Goal: Transaction & Acquisition: Purchase product/service

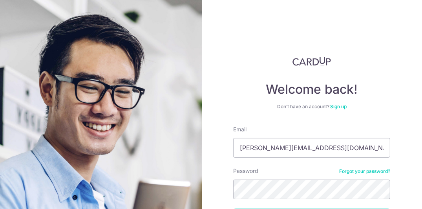
type input "jon@neptune-safety.com"
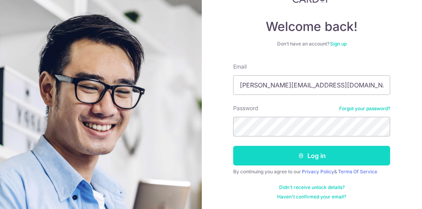
click at [291, 153] on button "Log in" at bounding box center [311, 156] width 157 height 20
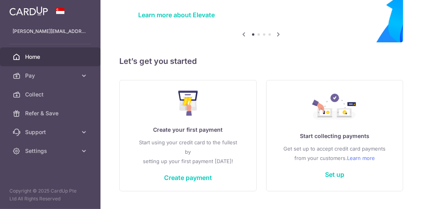
scroll to position [78, 0]
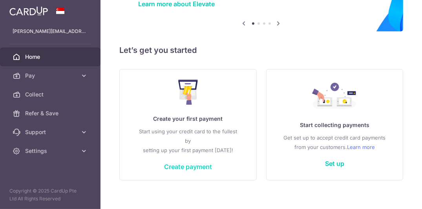
click at [194, 165] on link "Create payment" at bounding box center [188, 167] width 48 height 8
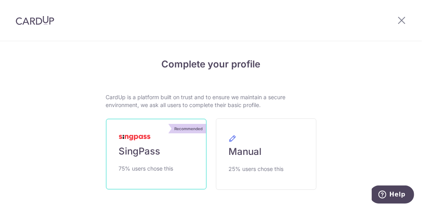
click at [161, 154] on link "Recommended SingPass 75% users chose this" at bounding box center [156, 154] width 100 height 71
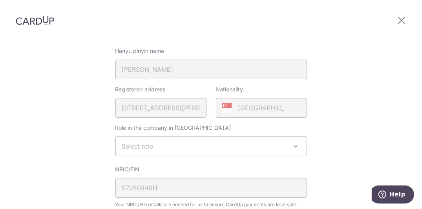
scroll to position [196, 0]
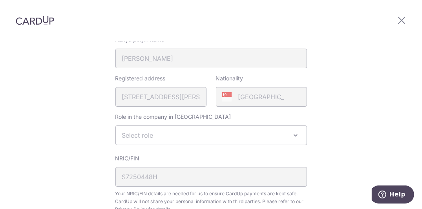
click at [204, 136] on span "Select role" at bounding box center [211, 135] width 191 height 19
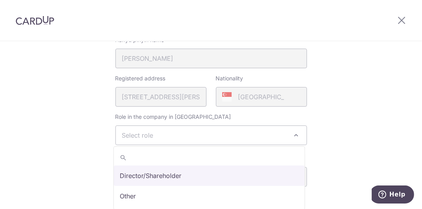
select select "director"
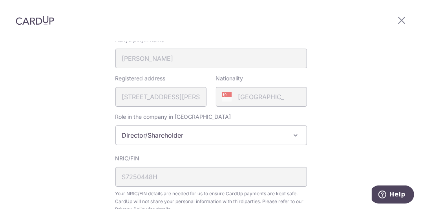
scroll to position [275, 0]
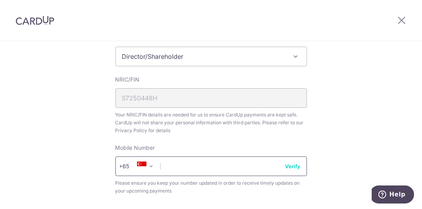
click at [198, 164] on input "text" at bounding box center [210, 167] width 191 height 20
type input "82680289"
select select "65"
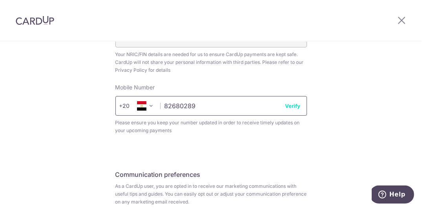
scroll to position [353, 0]
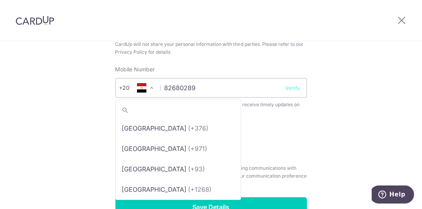
click at [149, 88] on span at bounding box center [151, 87] width 9 height 9
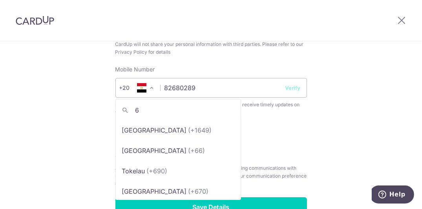
scroll to position [0, 0]
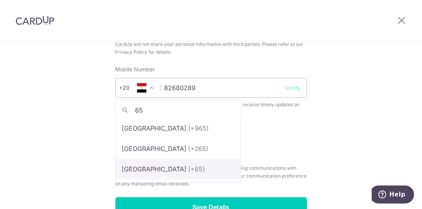
type input "65"
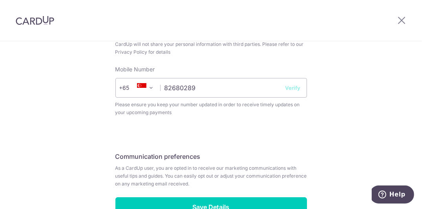
select select "199"
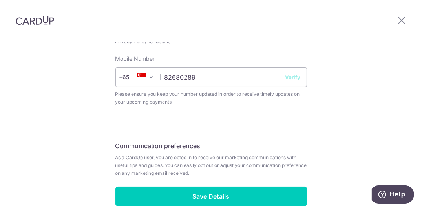
scroll to position [353, 0]
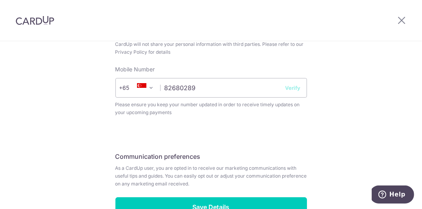
click at [294, 87] on button "Verify" at bounding box center [292, 88] width 15 height 8
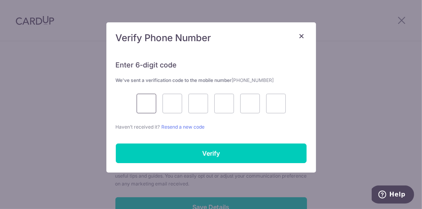
click at [146, 104] on input "text" at bounding box center [147, 104] width 20 height 20
type input "5"
type input "8"
type input "1"
type input "2"
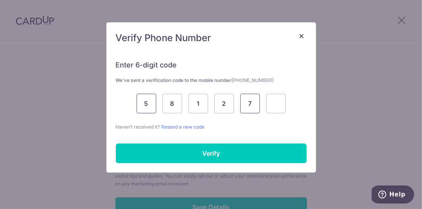
type input "7"
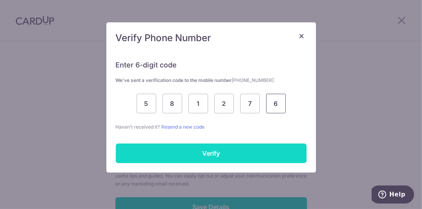
type input "6"
click at [155, 151] on input "Verify" at bounding box center [211, 154] width 191 height 20
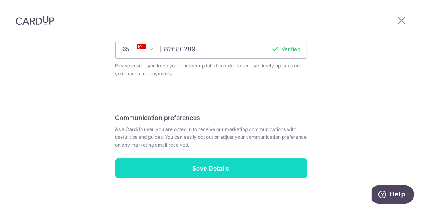
scroll to position [404, 0]
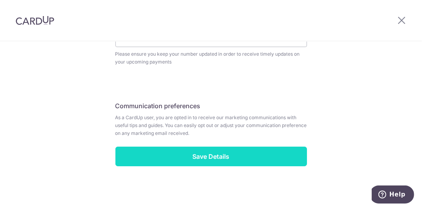
click at [227, 159] on input "Save Details" at bounding box center [210, 157] width 191 height 20
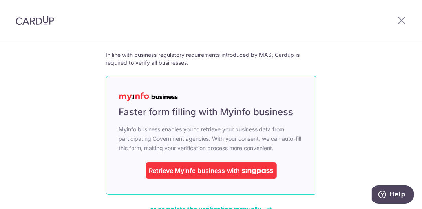
scroll to position [78, 0]
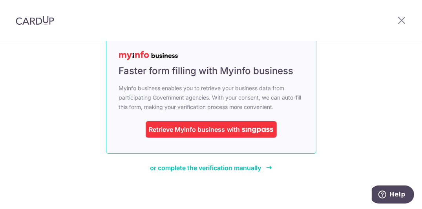
click at [242, 130] on img at bounding box center [257, 130] width 31 height 5
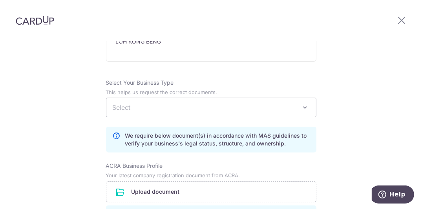
scroll to position [471, 0]
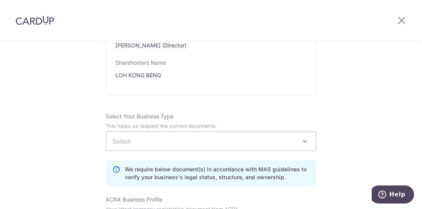
click at [301, 139] on span at bounding box center [305, 141] width 9 height 9
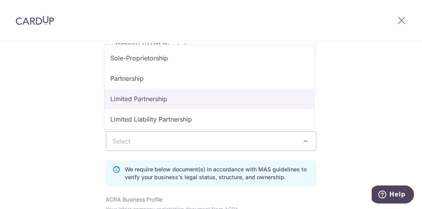
scroll to position [39, 0]
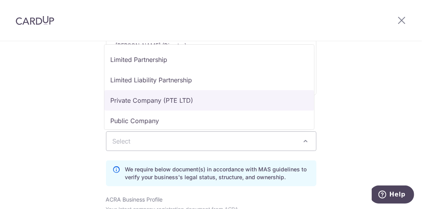
select select "Private Company (PTE LTD)"
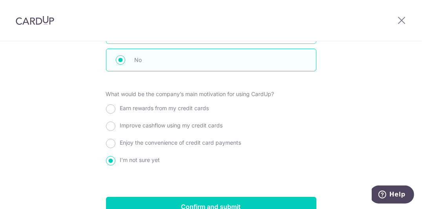
scroll to position [902, 0]
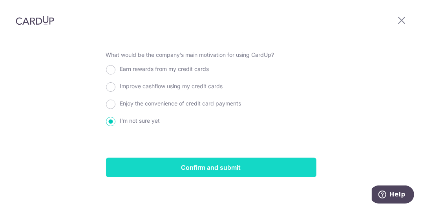
click at [183, 164] on input "Confirm and submit" at bounding box center [211, 168] width 210 height 20
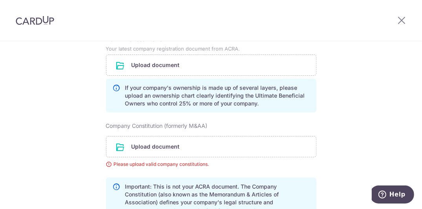
scroll to position [631, 0]
click at [163, 144] on input "file" at bounding box center [211, 147] width 210 height 20
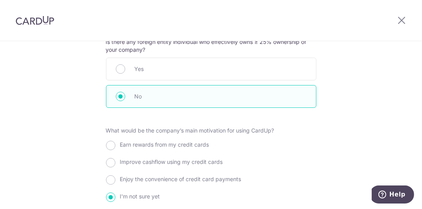
scroll to position [945, 0]
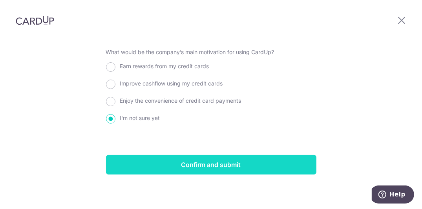
click at [201, 162] on input "Confirm and submit" at bounding box center [211, 165] width 210 height 20
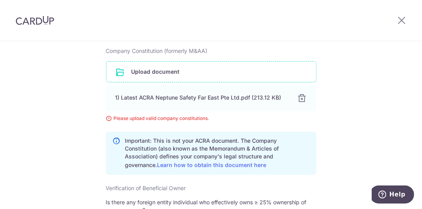
scroll to position [671, 0]
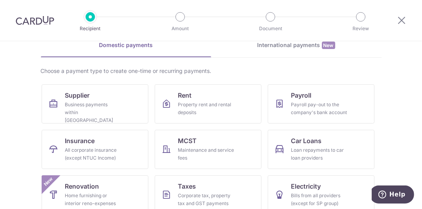
scroll to position [96, 0]
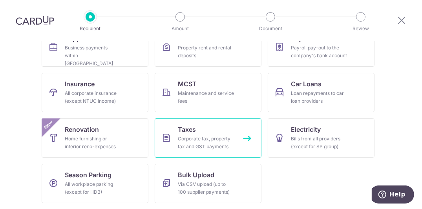
click at [224, 138] on div "Corporate tax, property tax and GST payments" at bounding box center [206, 143] width 57 height 16
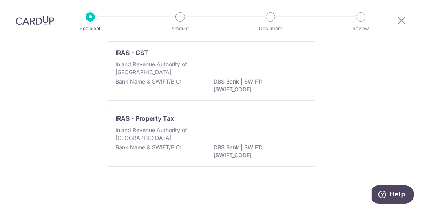
scroll to position [53, 0]
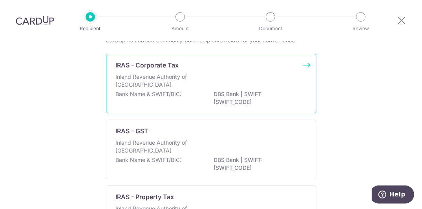
click at [227, 93] on p "DBS Bank | SWIFT: [SWIFT_CODE]" at bounding box center [258, 98] width 88 height 16
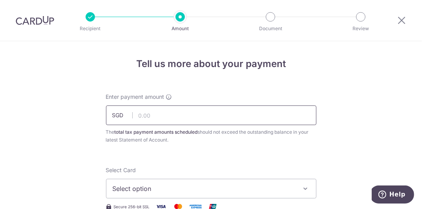
scroll to position [39, 0]
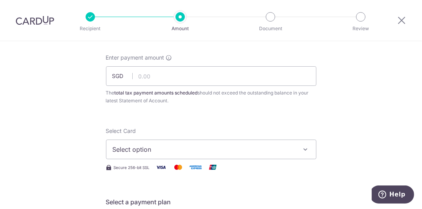
click at [196, 149] on span "Select option" at bounding box center [204, 149] width 183 height 9
click at [184, 170] on span "Add credit card" at bounding box center [218, 172] width 183 height 8
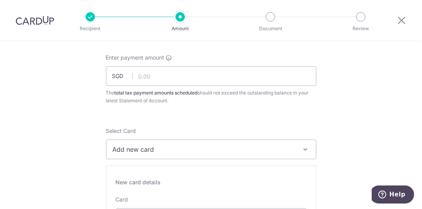
scroll to position [78, 0]
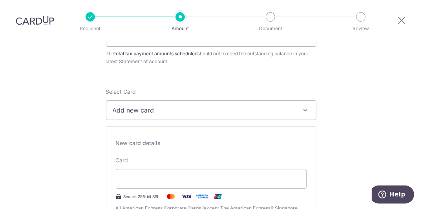
click at [187, 112] on span "Add new card" at bounding box center [204, 110] width 183 height 9
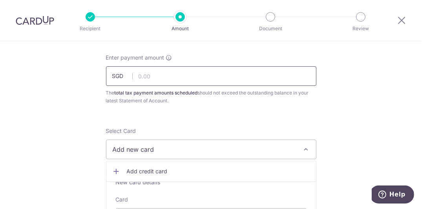
click at [194, 76] on input "text" at bounding box center [211, 76] width 210 height 20
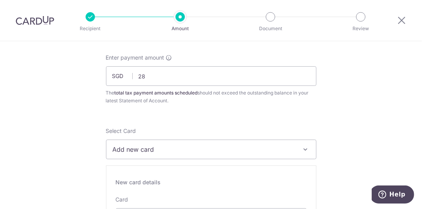
type input "28.00"
